Goal: Information Seeking & Learning: Learn about a topic

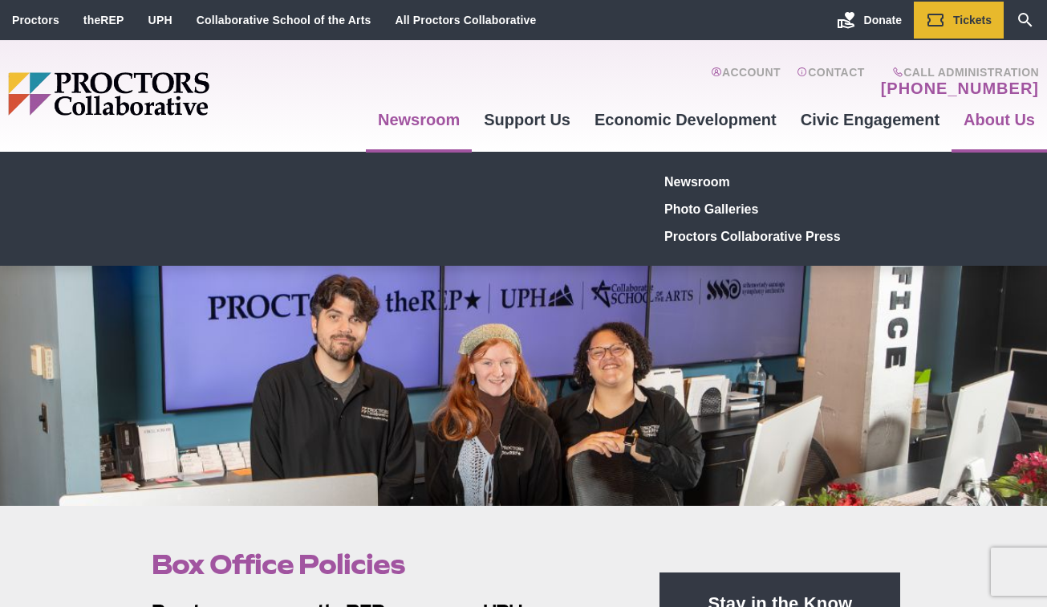
click at [440, 116] on link "Newsroom" at bounding box center [419, 119] width 106 height 43
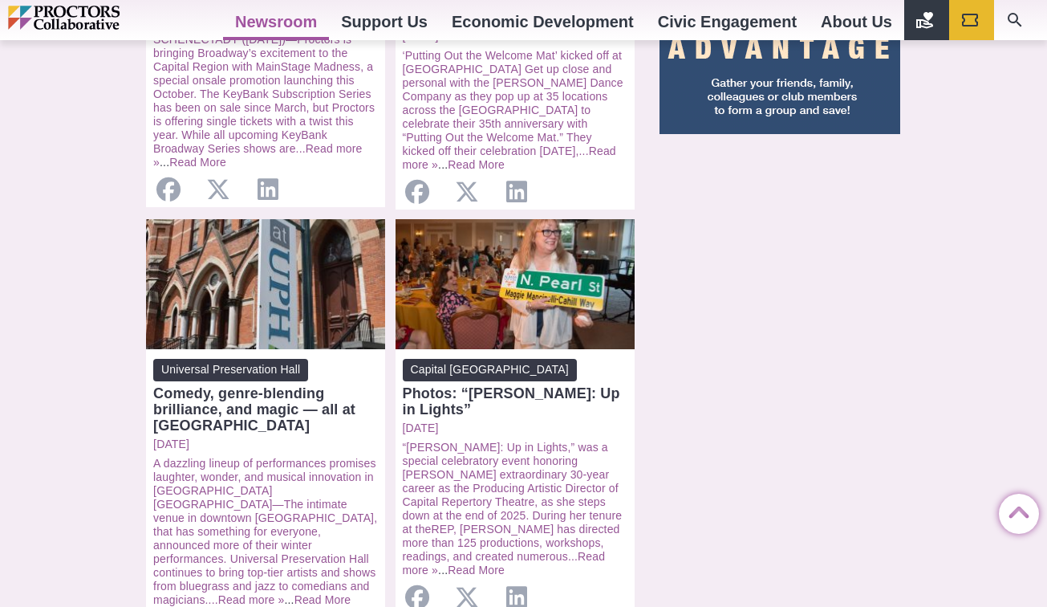
scroll to position [1511, 0]
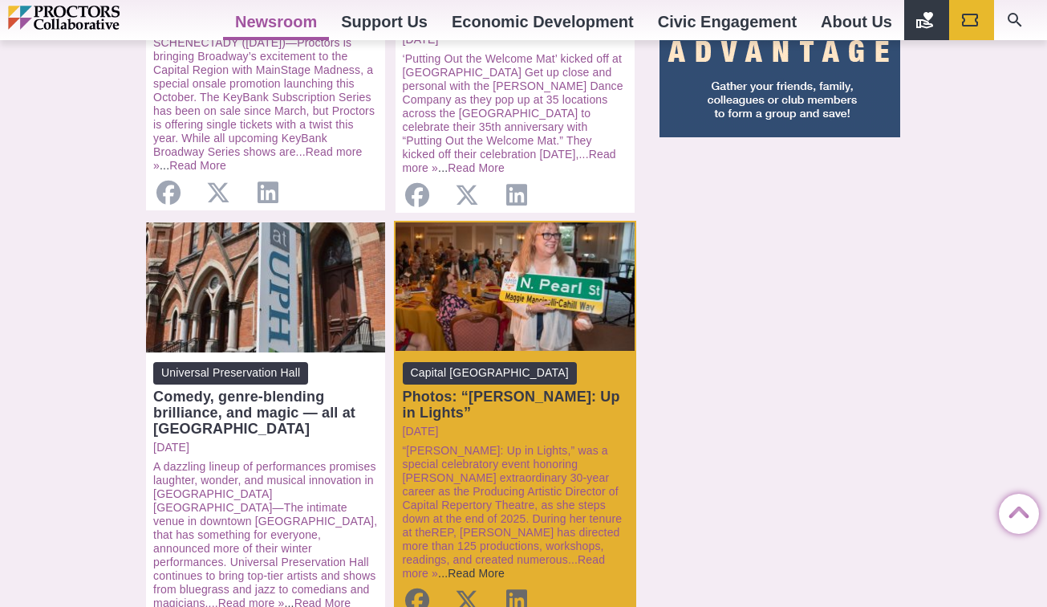
click at [454, 567] on link "Read More" at bounding box center [476, 573] width 57 height 13
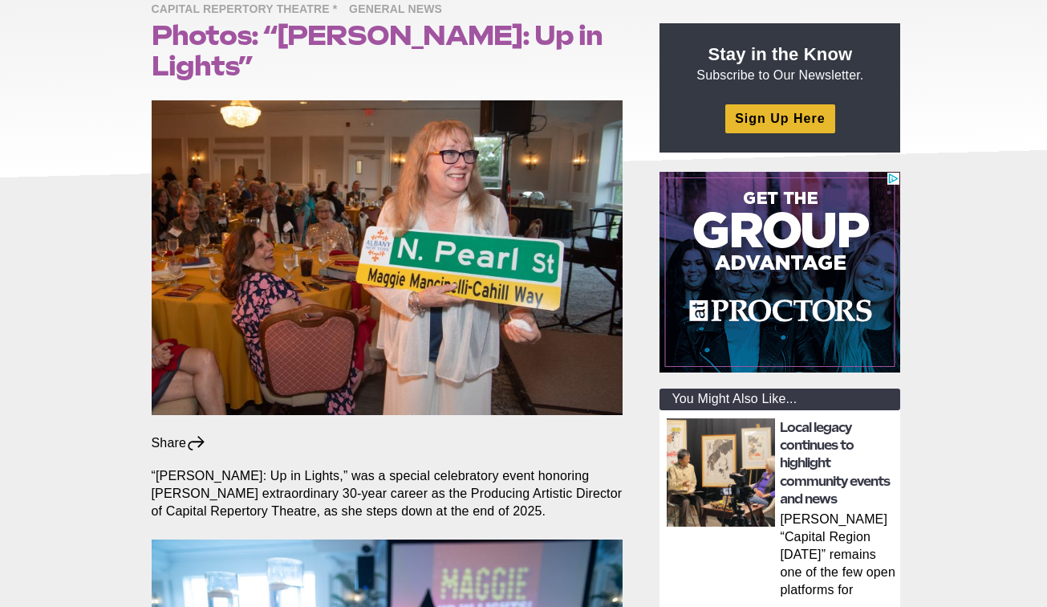
click at [880, 354] on img at bounding box center [780, 271] width 241 height 201
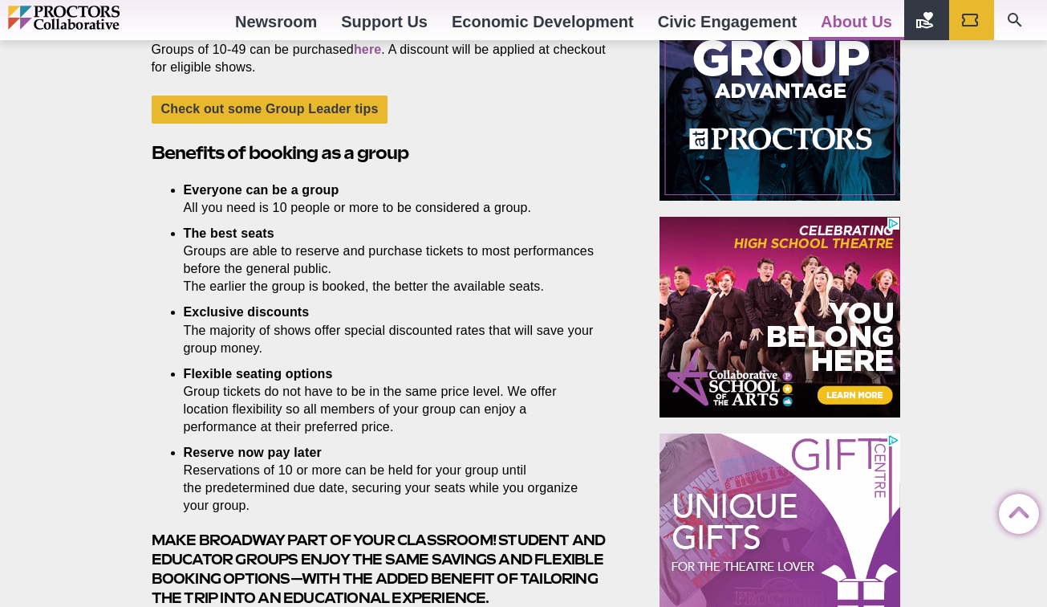
click at [539, 333] on li "Exclusive discounts The majority of shows offer special discounted rates that w…" at bounding box center [392, 329] width 416 height 53
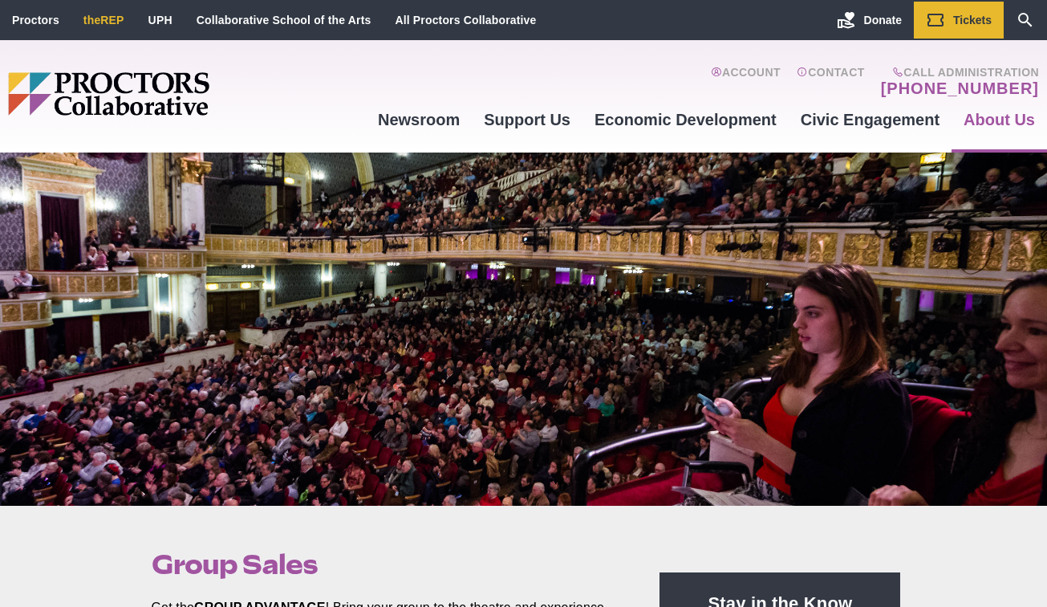
click at [106, 14] on link "theREP" at bounding box center [103, 20] width 41 height 13
